Goal: Find specific page/section: Find specific page/section

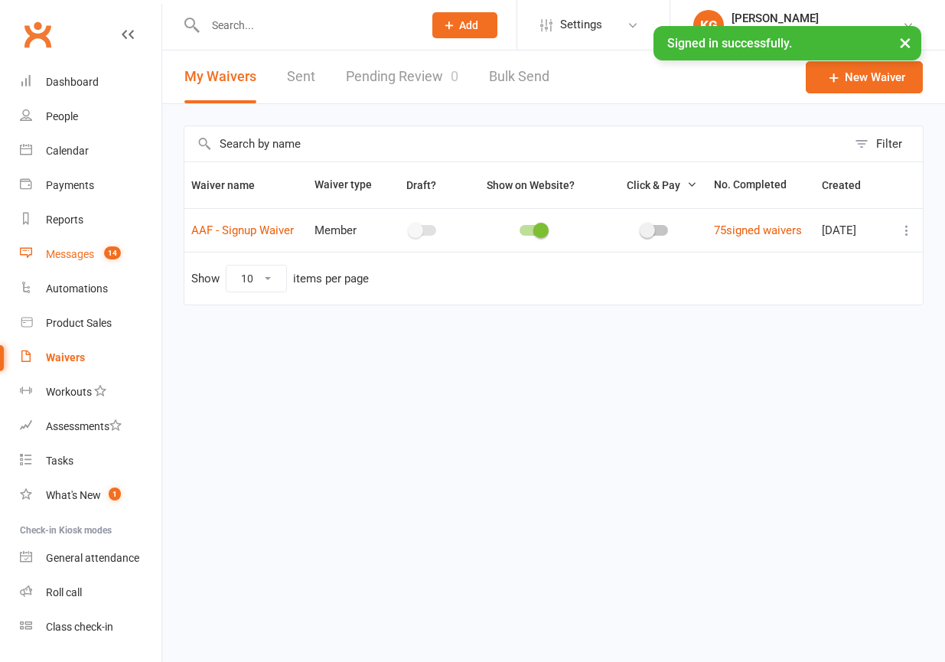
click at [84, 243] on link "Messages 14" at bounding box center [91, 254] width 142 height 34
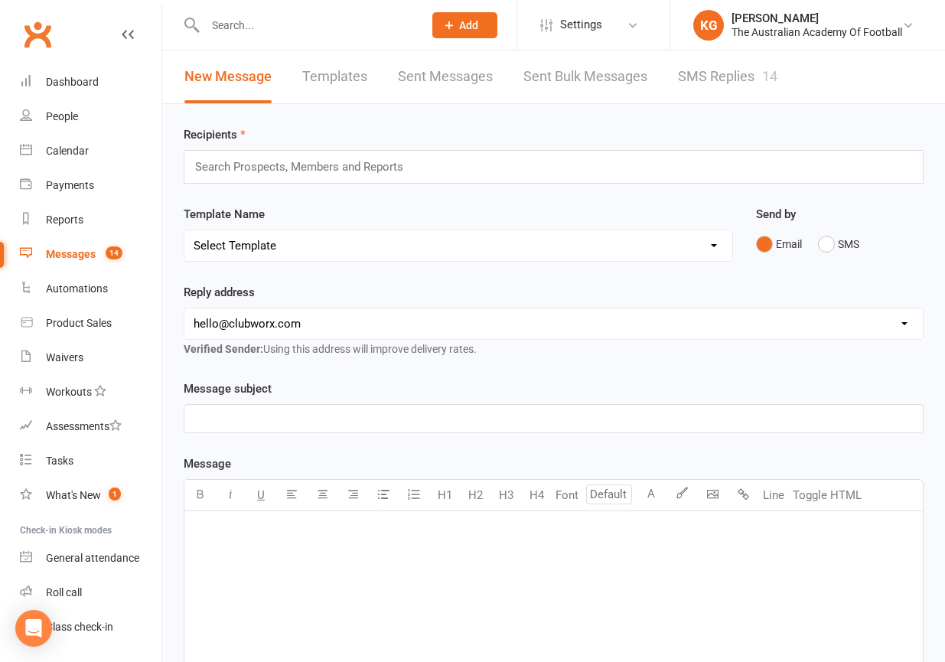
click at [689, 81] on link "SMS Replies 14" at bounding box center [727, 76] width 99 height 53
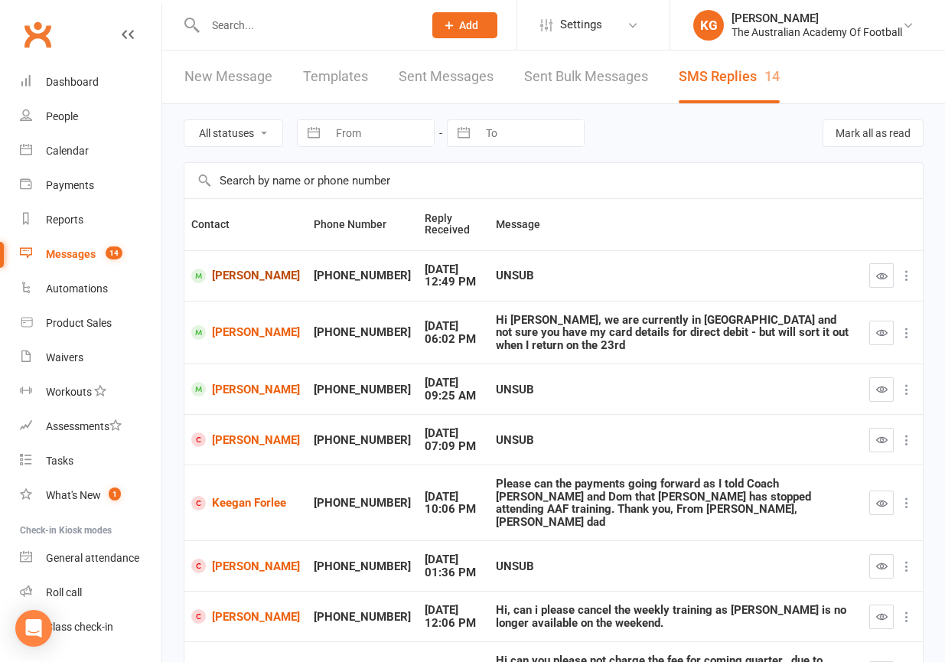
click at [227, 269] on link "[PERSON_NAME]" at bounding box center [245, 276] width 109 height 15
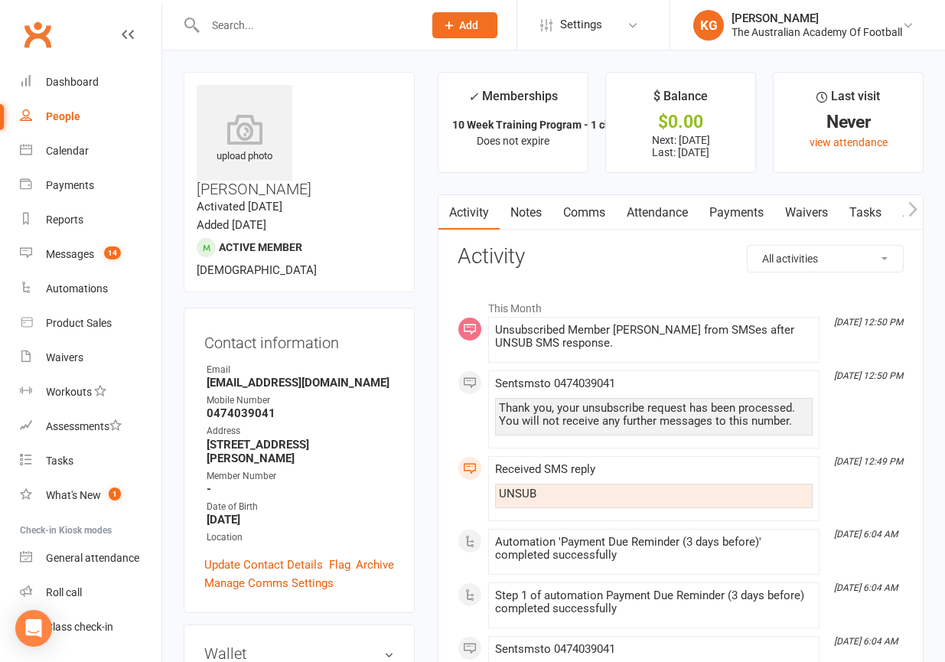
click at [264, 27] on input "text" at bounding box center [306, 25] width 212 height 21
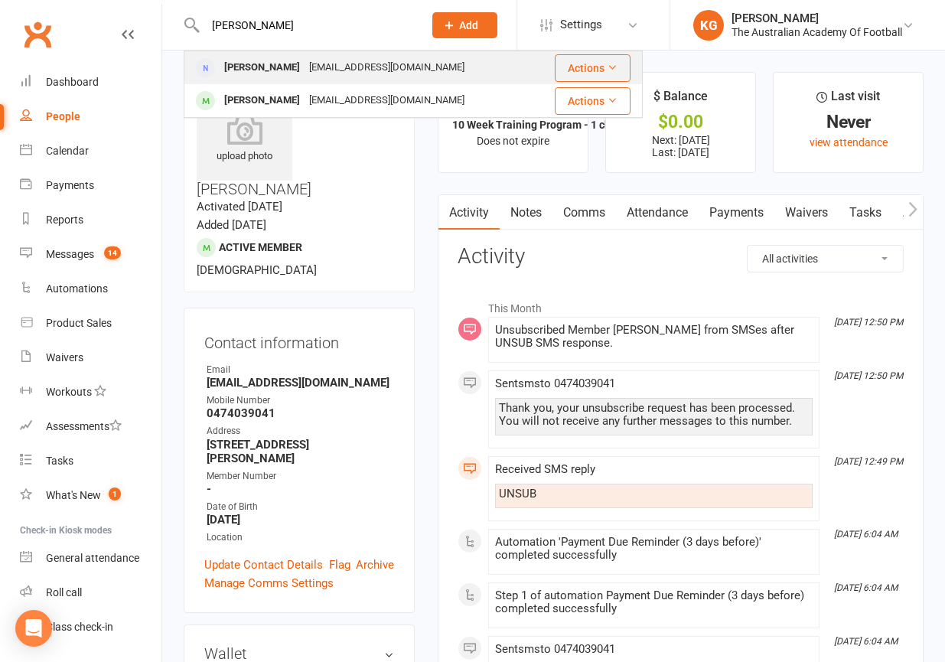
type input "[PERSON_NAME]"
click at [304, 71] on div "[EMAIL_ADDRESS][DOMAIN_NAME]" at bounding box center [386, 68] width 164 height 22
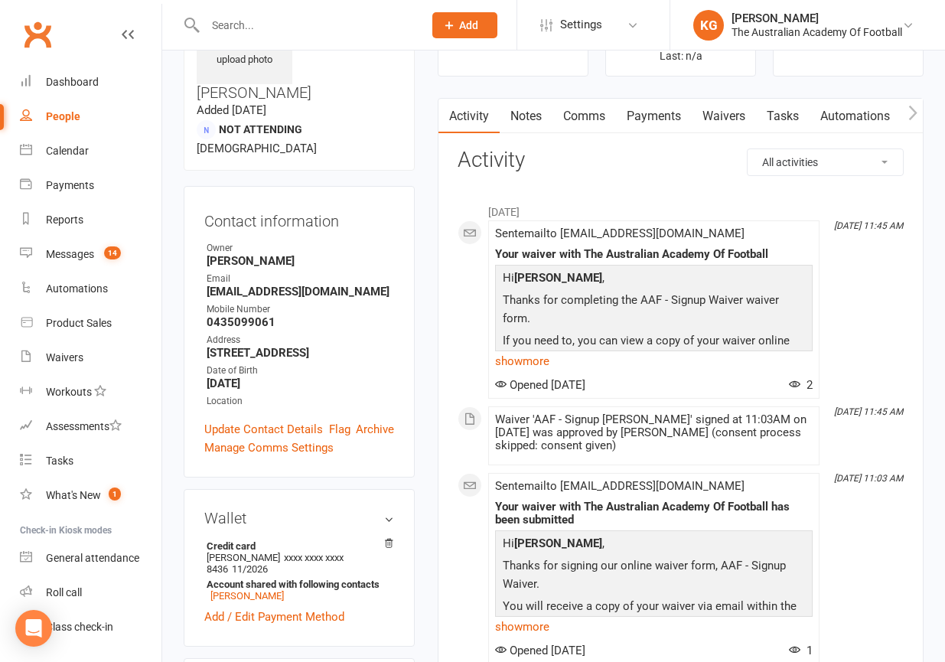
scroll to position [129, 0]
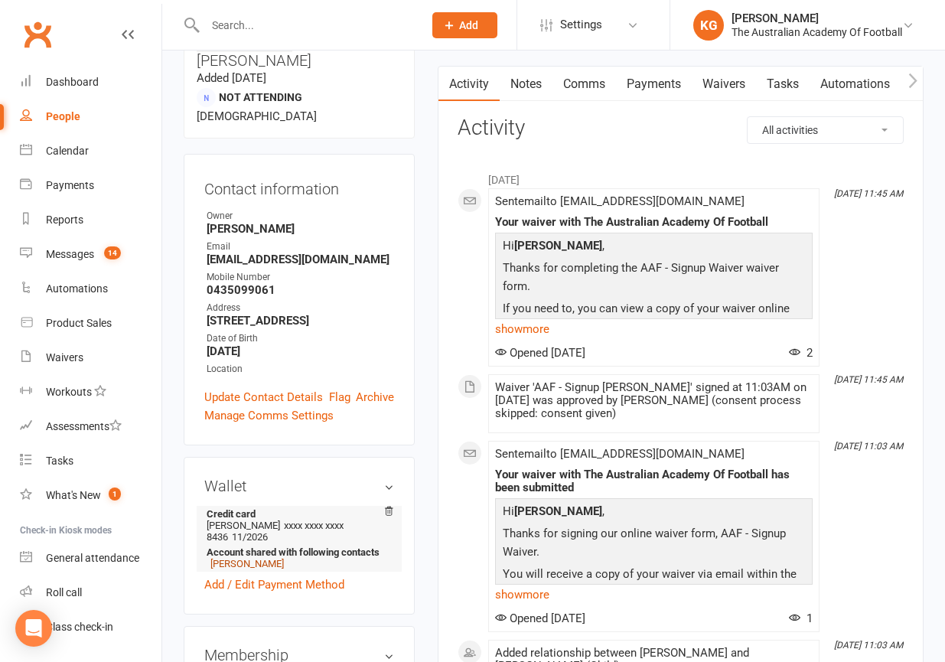
click at [249, 558] on link "[PERSON_NAME]" at bounding box center [246, 563] width 73 height 11
